Goal: Information Seeking & Learning: Learn about a topic

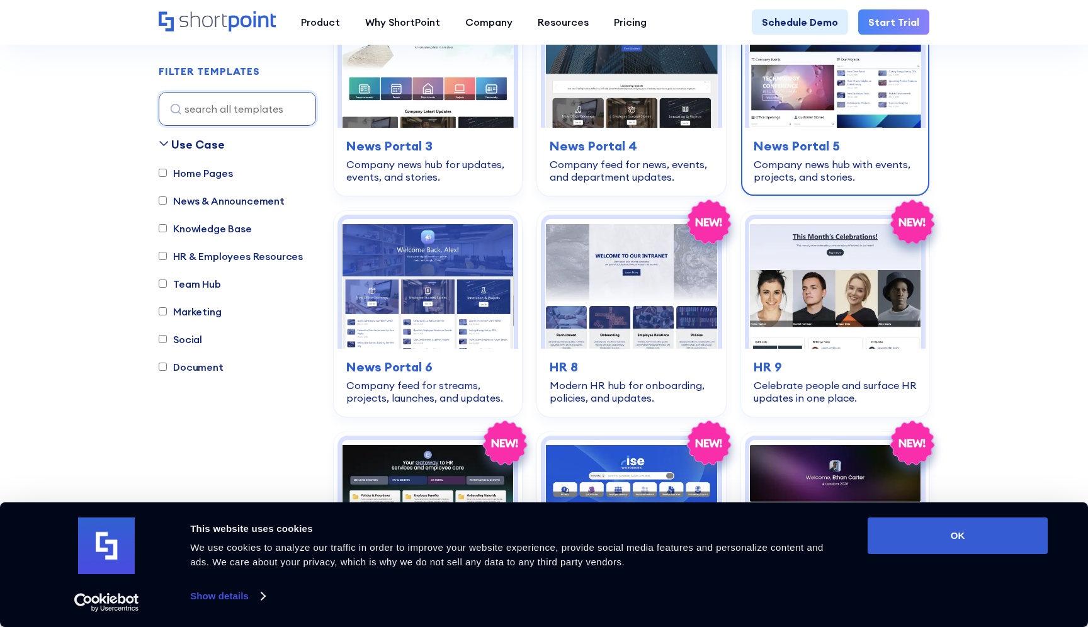
scroll to position [884, 0]
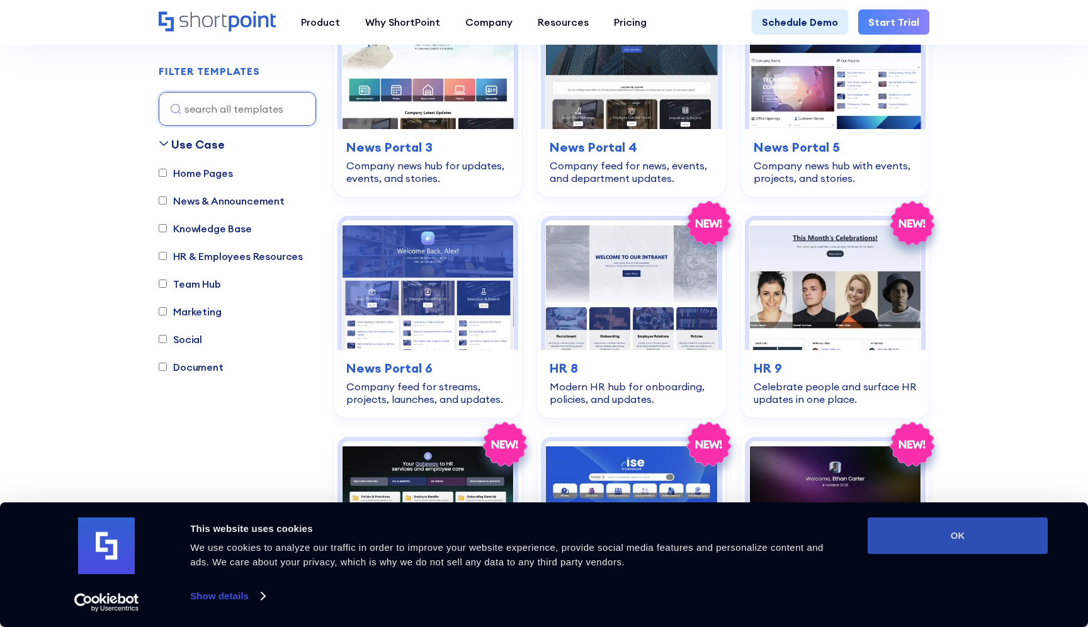
click at [935, 538] on button "OK" at bounding box center [958, 536] width 180 height 37
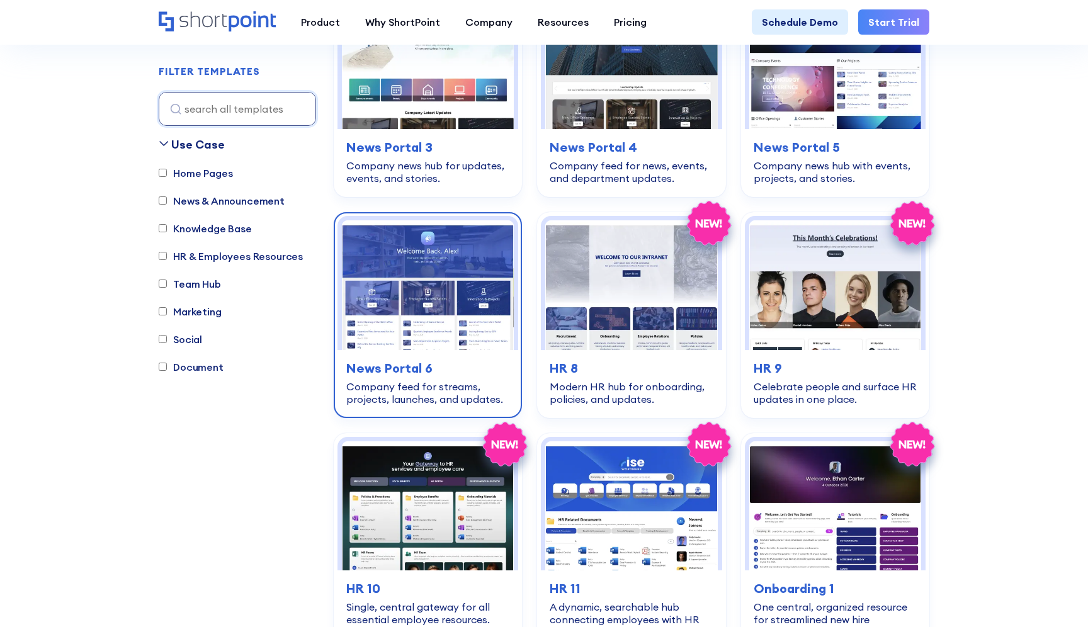
scroll to position [0, 0]
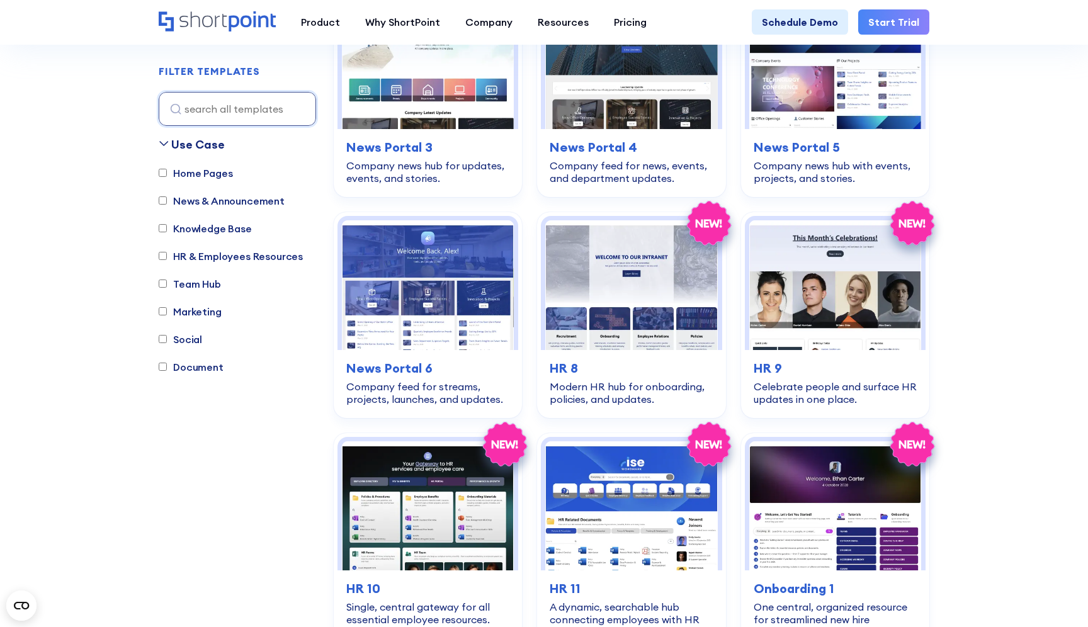
click at [163, 233] on label "Knowledge Base" at bounding box center [205, 228] width 93 height 15
click at [163, 233] on input "Knowledge Base" at bounding box center [163, 229] width 8 height 8
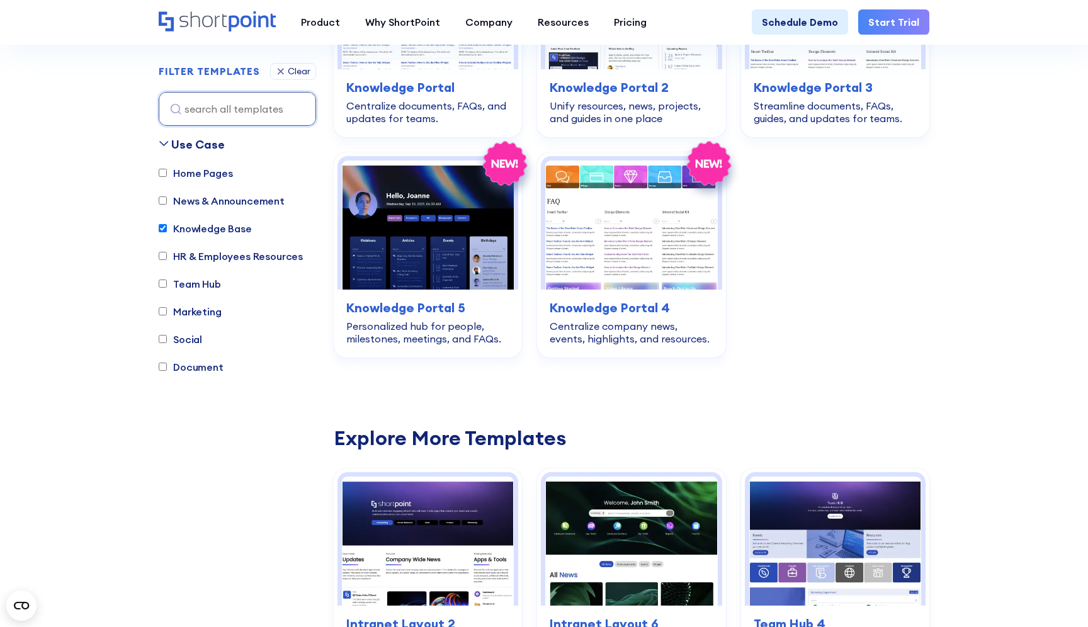
scroll to position [372, 0]
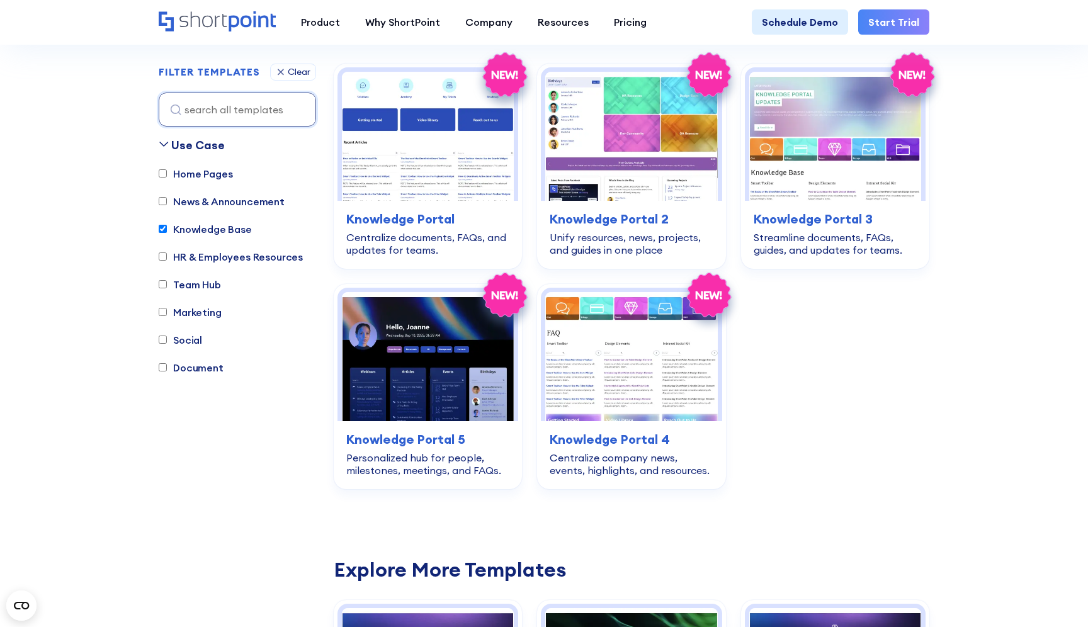
click at [208, 227] on label "Knowledge Base" at bounding box center [205, 229] width 93 height 15
click at [167, 227] on input "Knowledge Base" at bounding box center [163, 229] width 8 height 8
checkbox input "false"
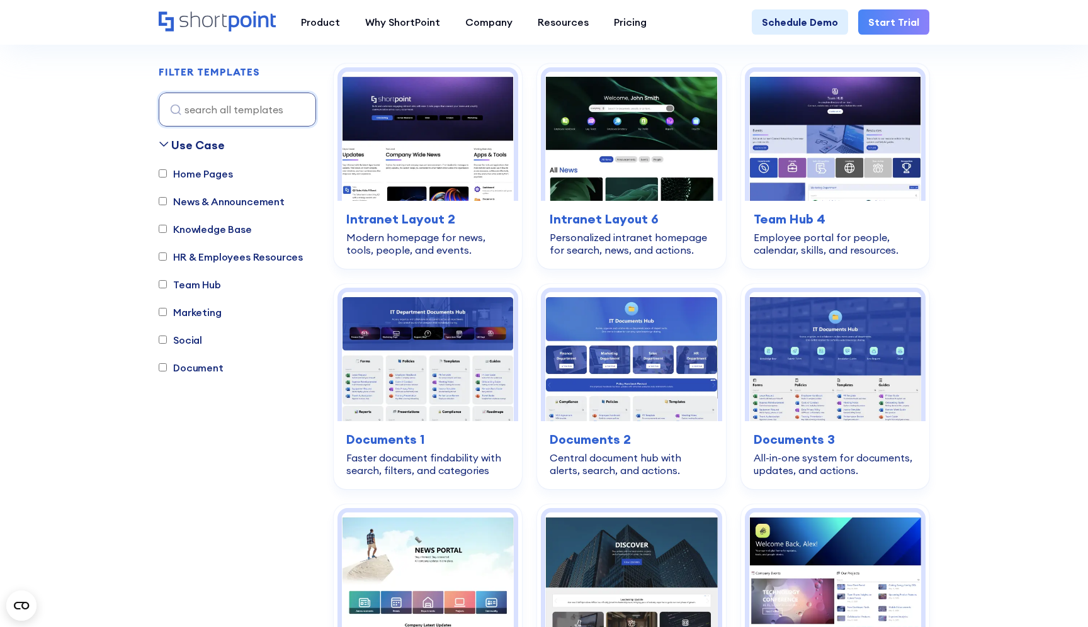
click at [162, 176] on input "Home Pages" at bounding box center [163, 173] width 8 height 8
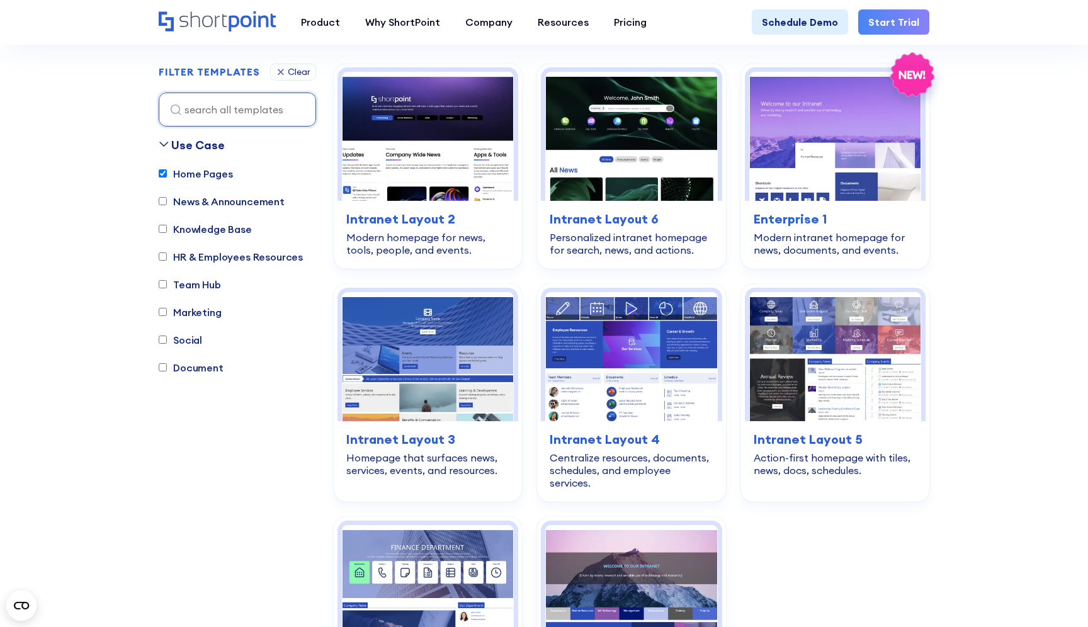
click at [162, 175] on input "Home Pages" at bounding box center [163, 173] width 8 height 8
checkbox input "false"
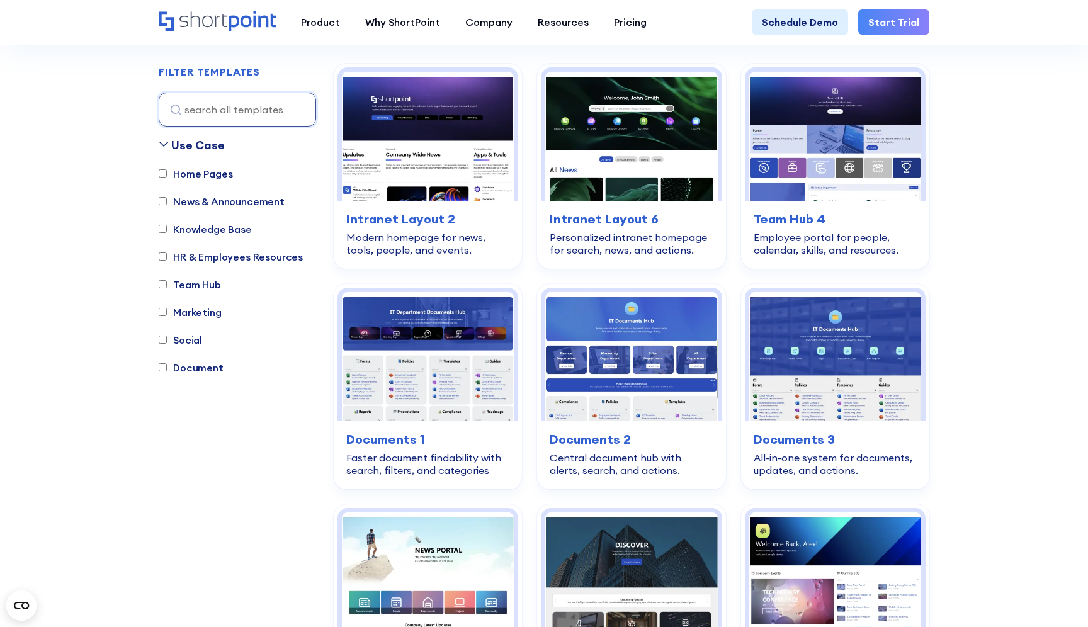
click at [164, 275] on div "Home Pages News & Announcement Knowledge Base HR & Employees Resources Team Hub…" at bounding box center [237, 277] width 157 height 222
click at [164, 285] on input "Team Hub" at bounding box center [163, 284] width 8 height 8
checkbox input "true"
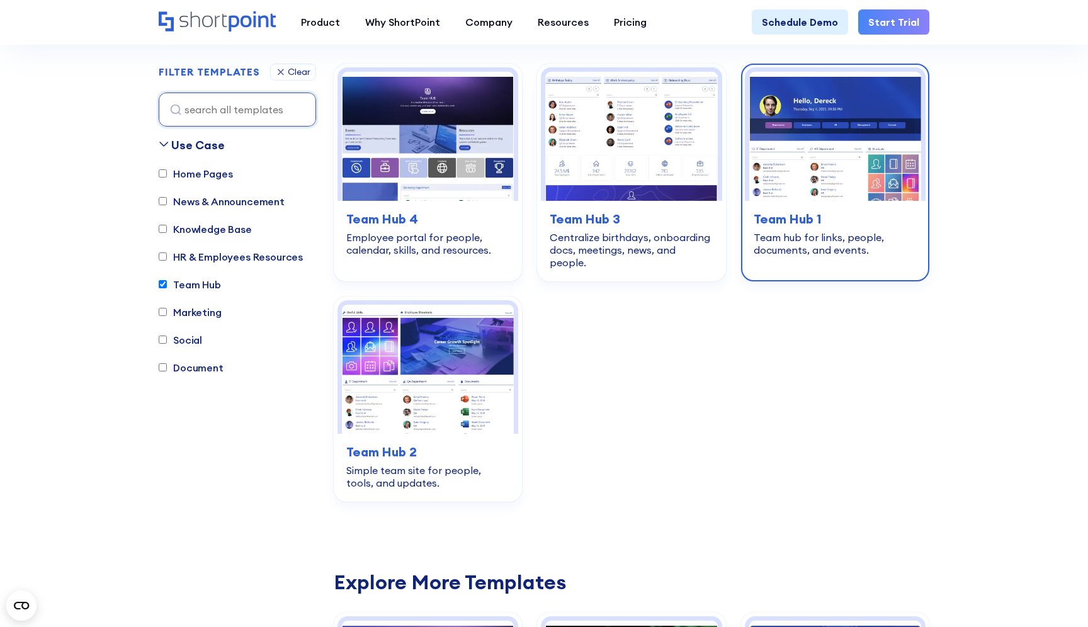
click at [892, 195] on img at bounding box center [835, 136] width 172 height 129
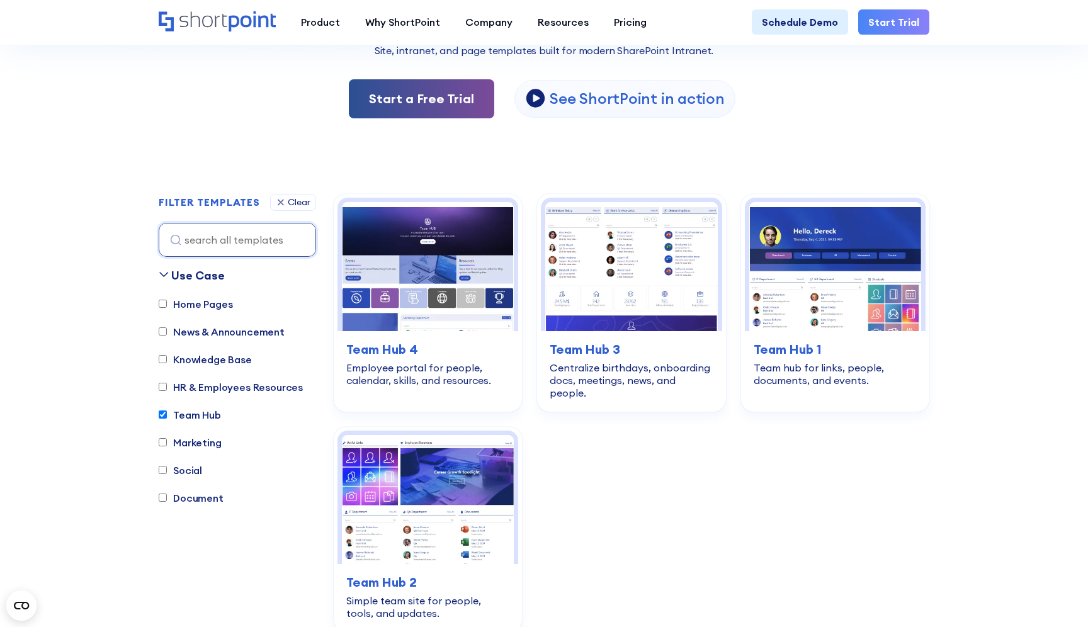
scroll to position [264, 0]
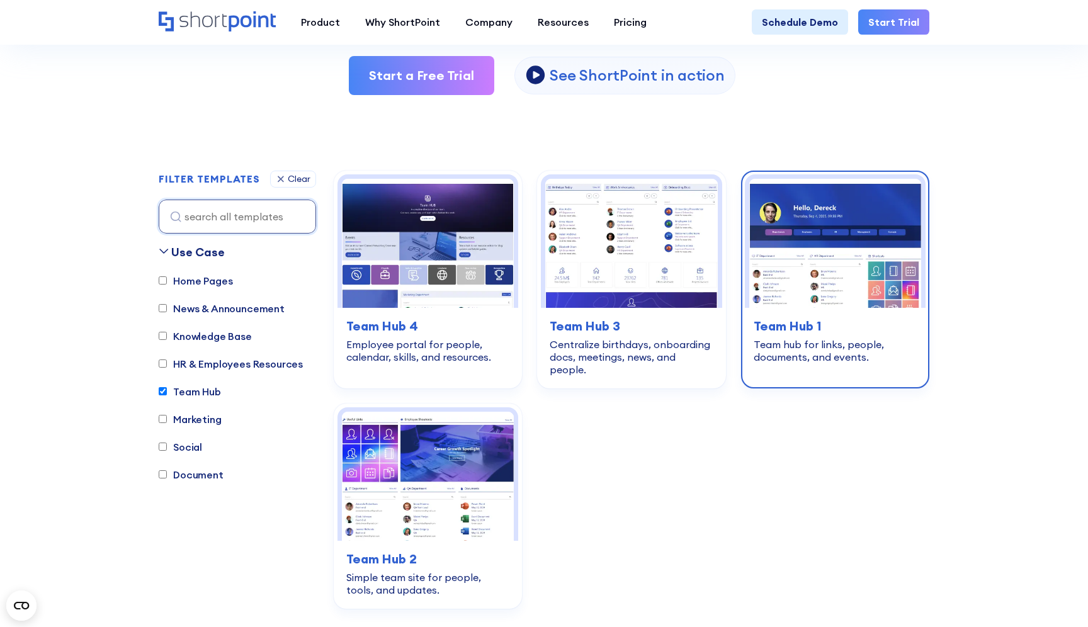
click at [847, 249] on img at bounding box center [835, 243] width 172 height 129
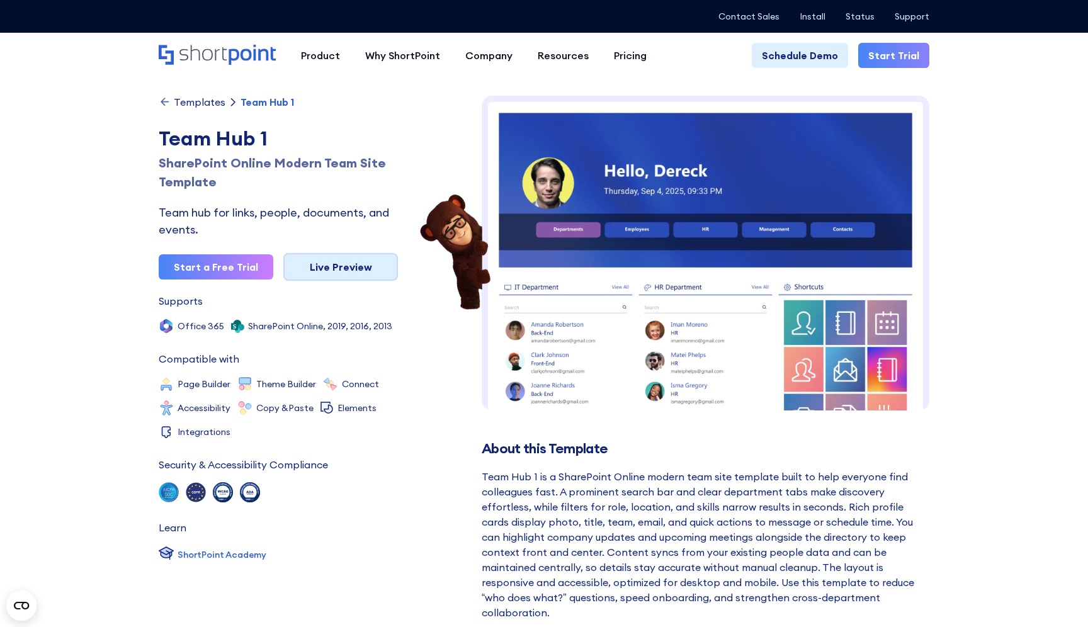
click at [373, 276] on link "Live Preview" at bounding box center [340, 267] width 115 height 28
